Goal: Understand process/instructions: Learn how to perform a task or action

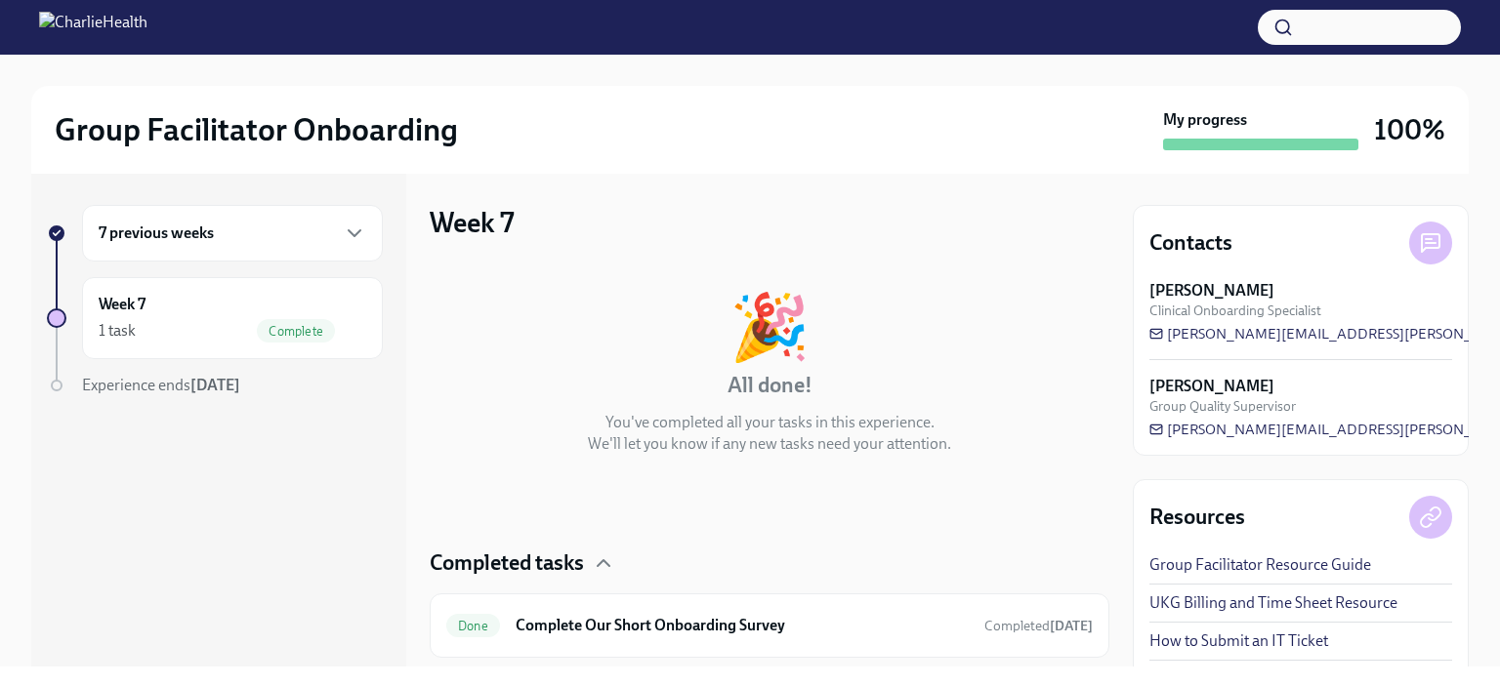
click at [307, 236] on div "7 previous weeks" at bounding box center [233, 233] width 268 height 23
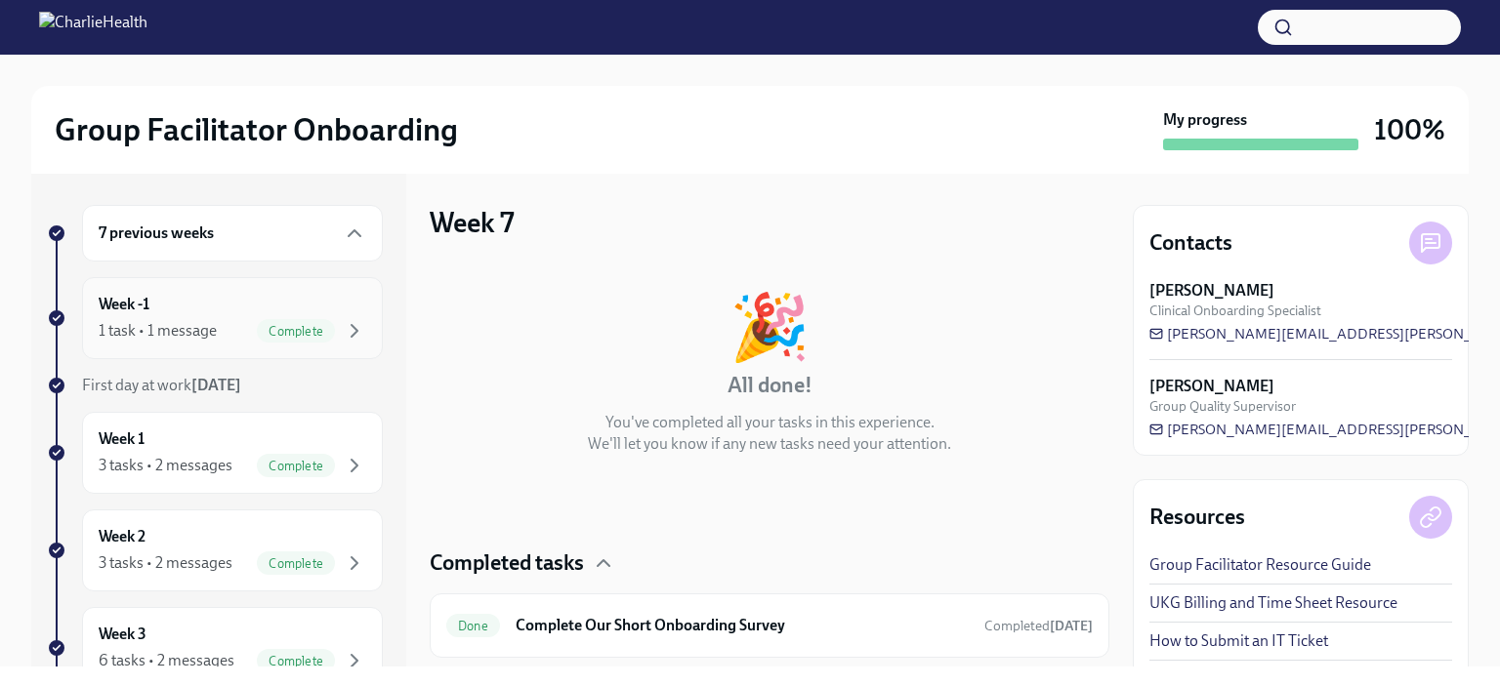
click at [219, 311] on div "Week -1 1 task • 1 message Complete" at bounding box center [233, 318] width 268 height 49
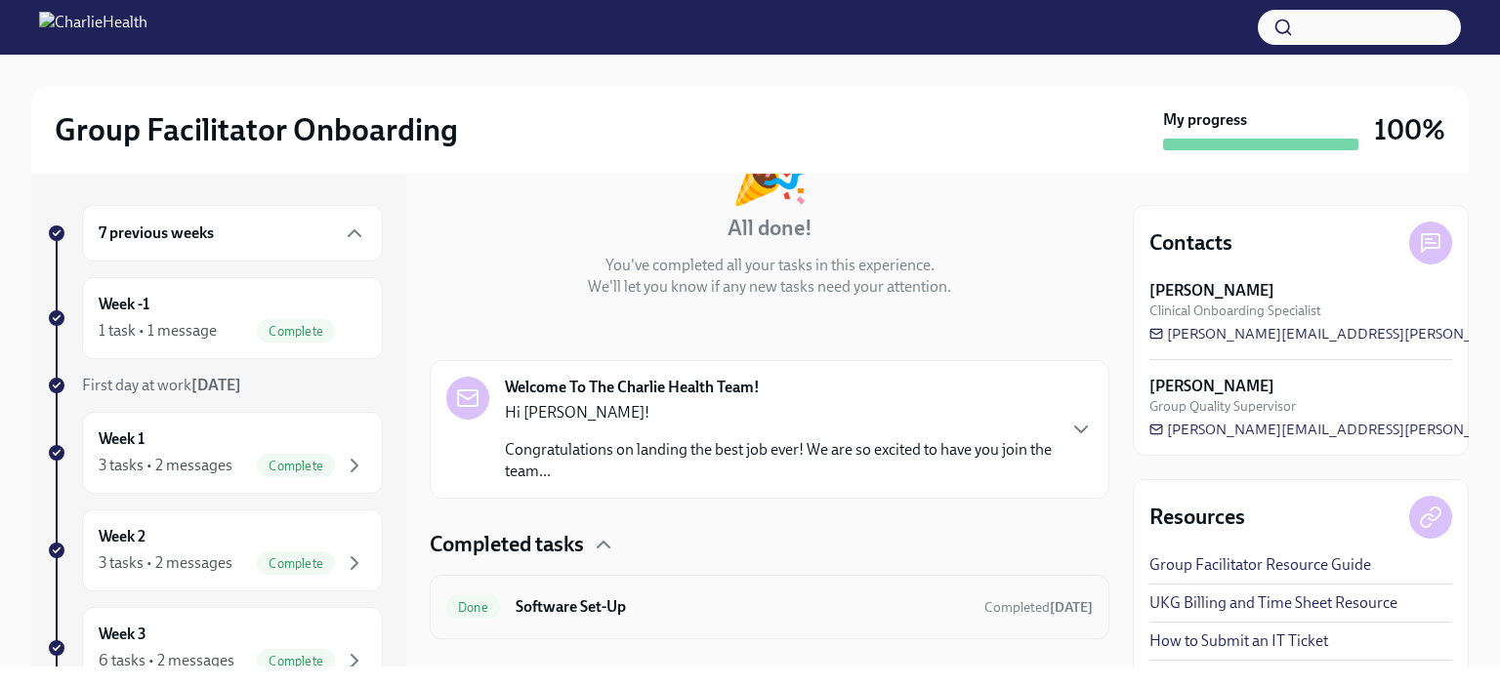
scroll to position [191, 0]
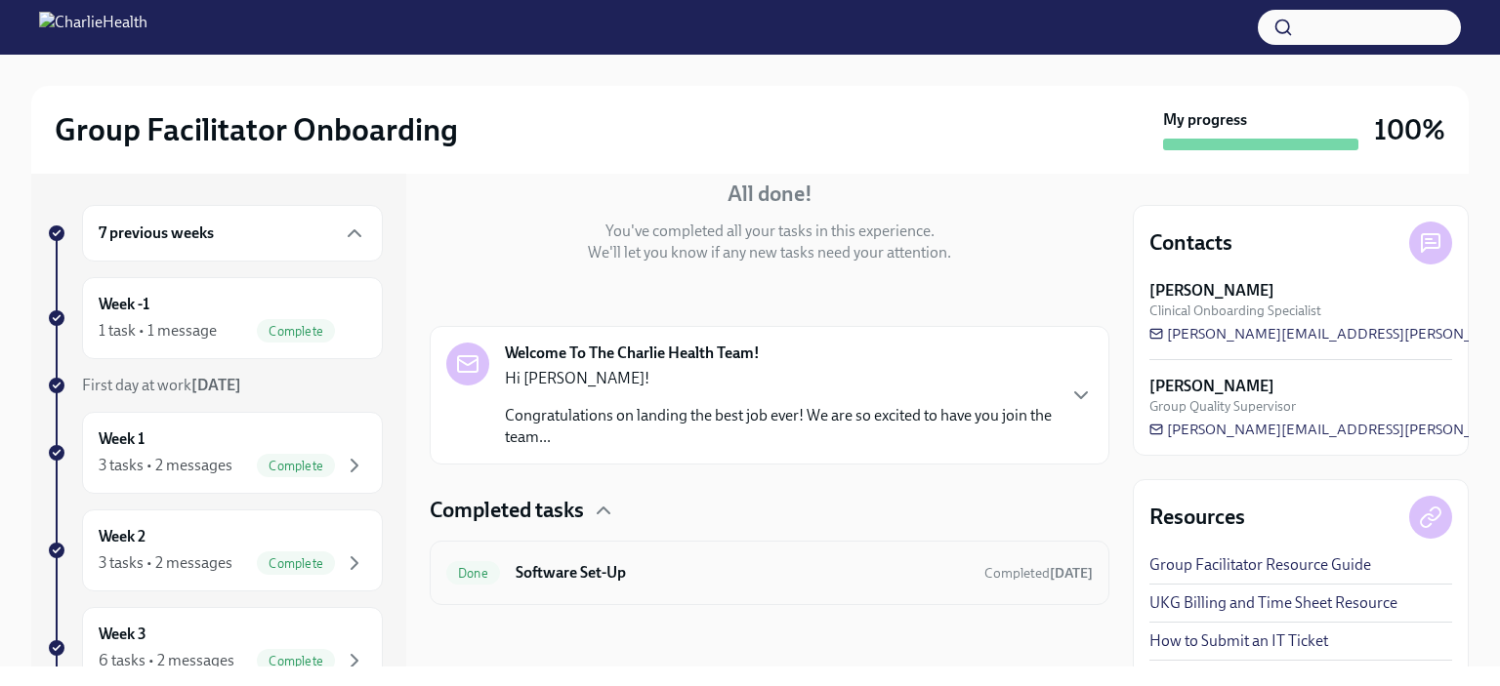
click at [708, 569] on h6 "Software Set-Up" at bounding box center [742, 572] width 453 height 21
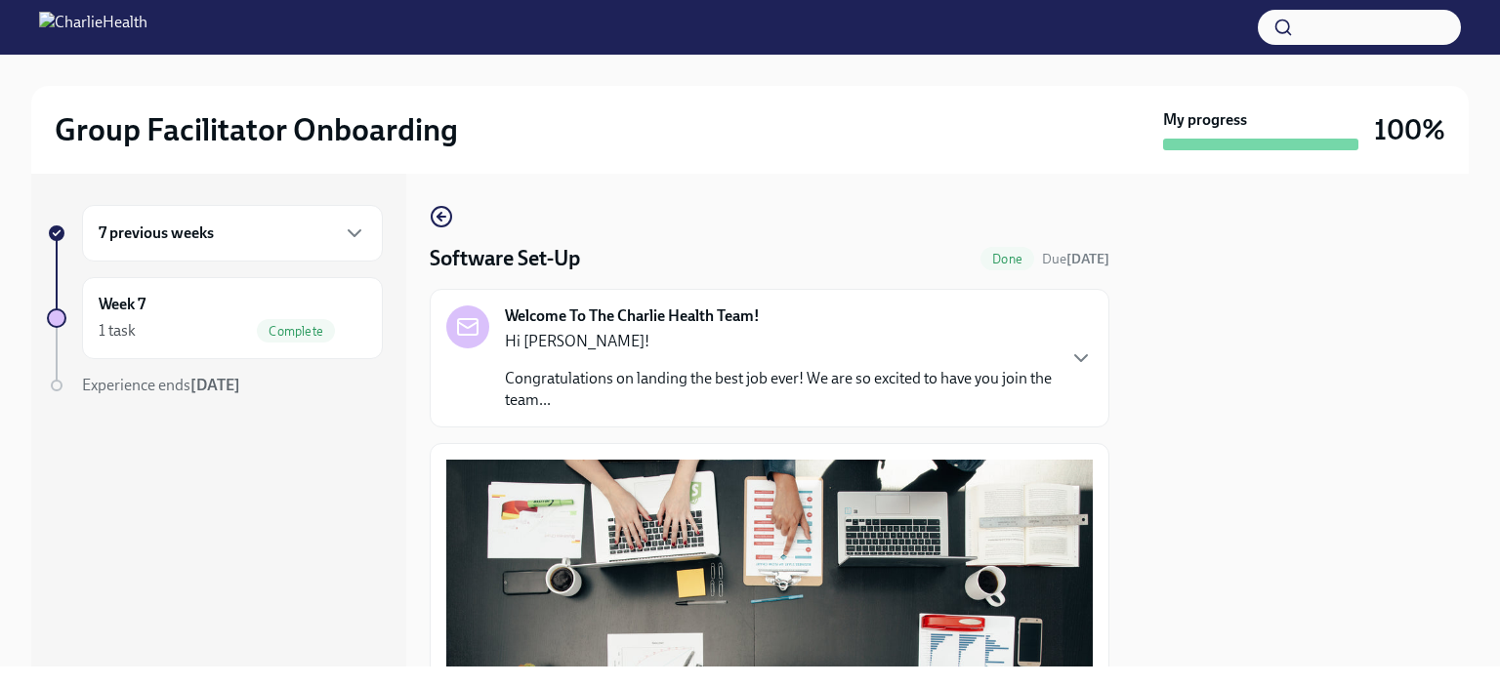
scroll to position [618, 0]
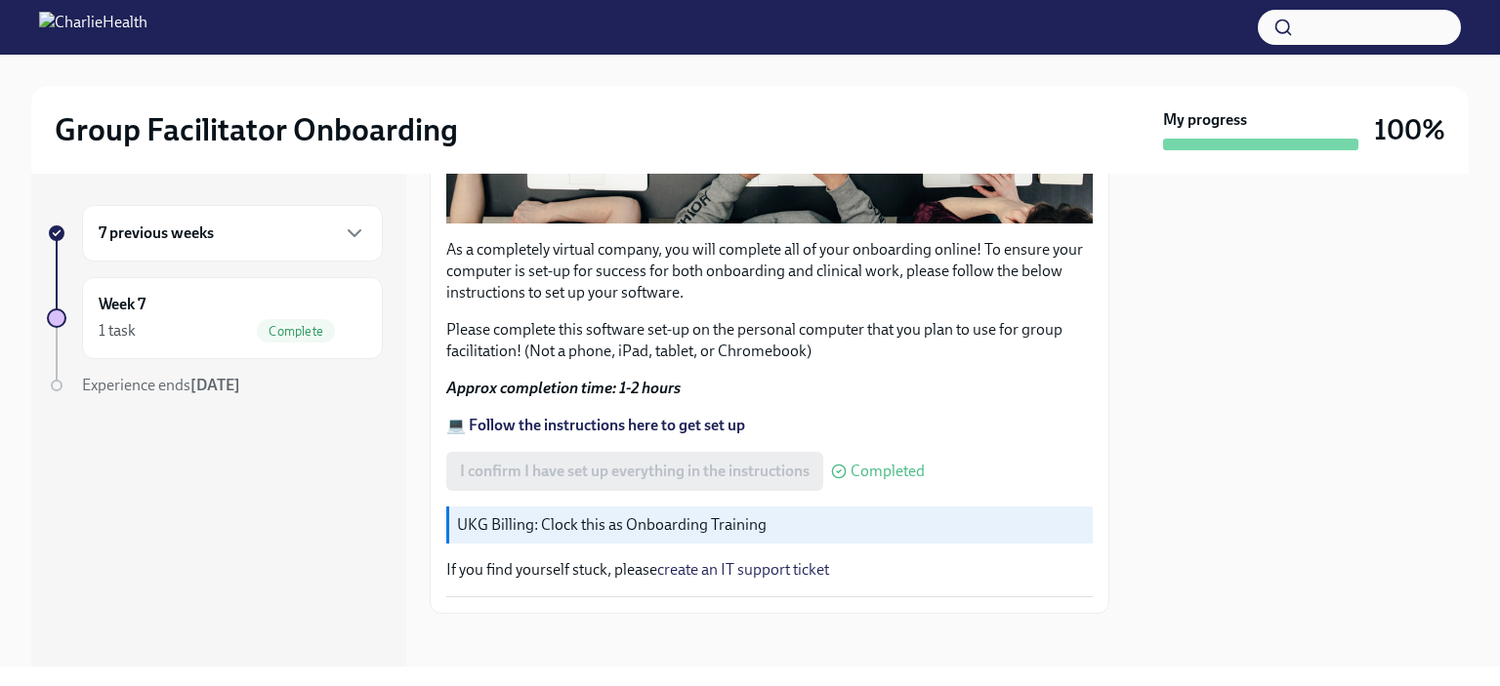
click at [606, 419] on strong "💻 Follow the instructions here to get set up" at bounding box center [595, 425] width 299 height 19
